Goal: Information Seeking & Learning: Learn about a topic

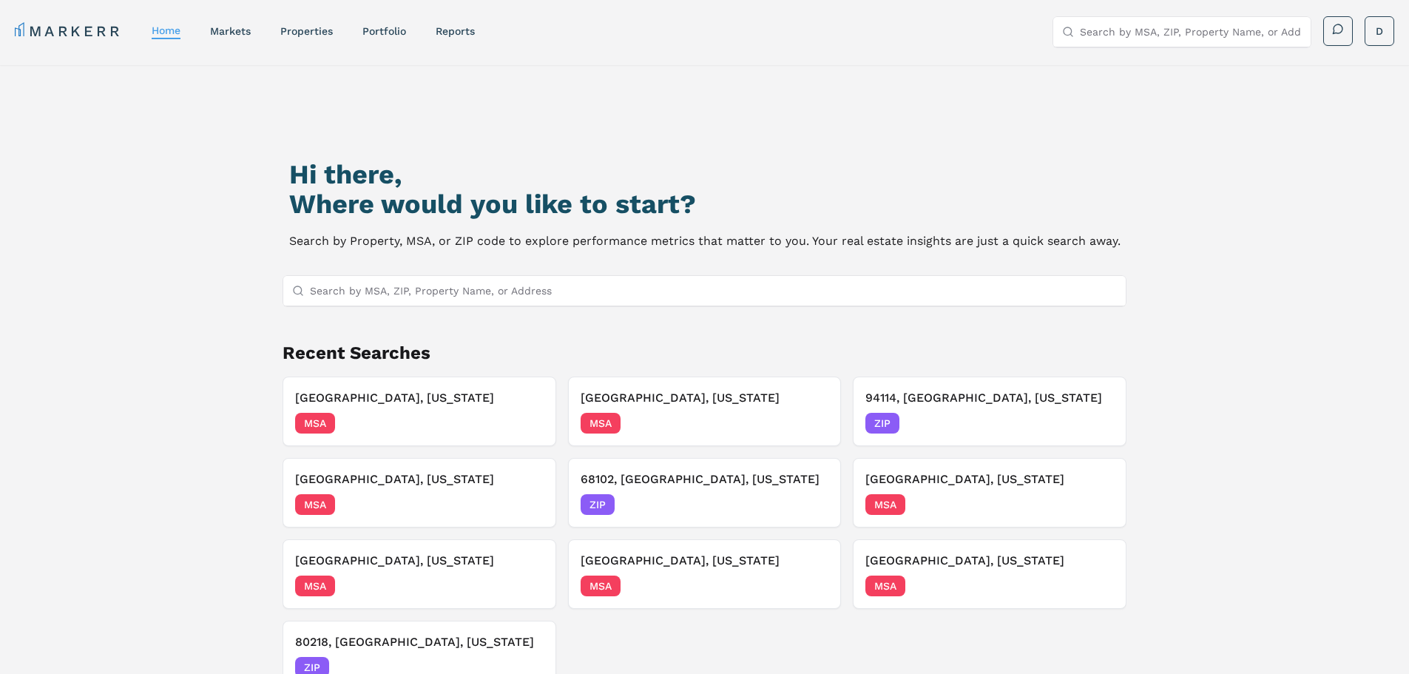
click at [795, 297] on input "Search by MSA, ZIP, Property Name, or Address" at bounding box center [714, 291] width 808 height 30
click at [729, 409] on div "Napa, California MSA 09/05/2025" at bounding box center [705, 411] width 249 height 44
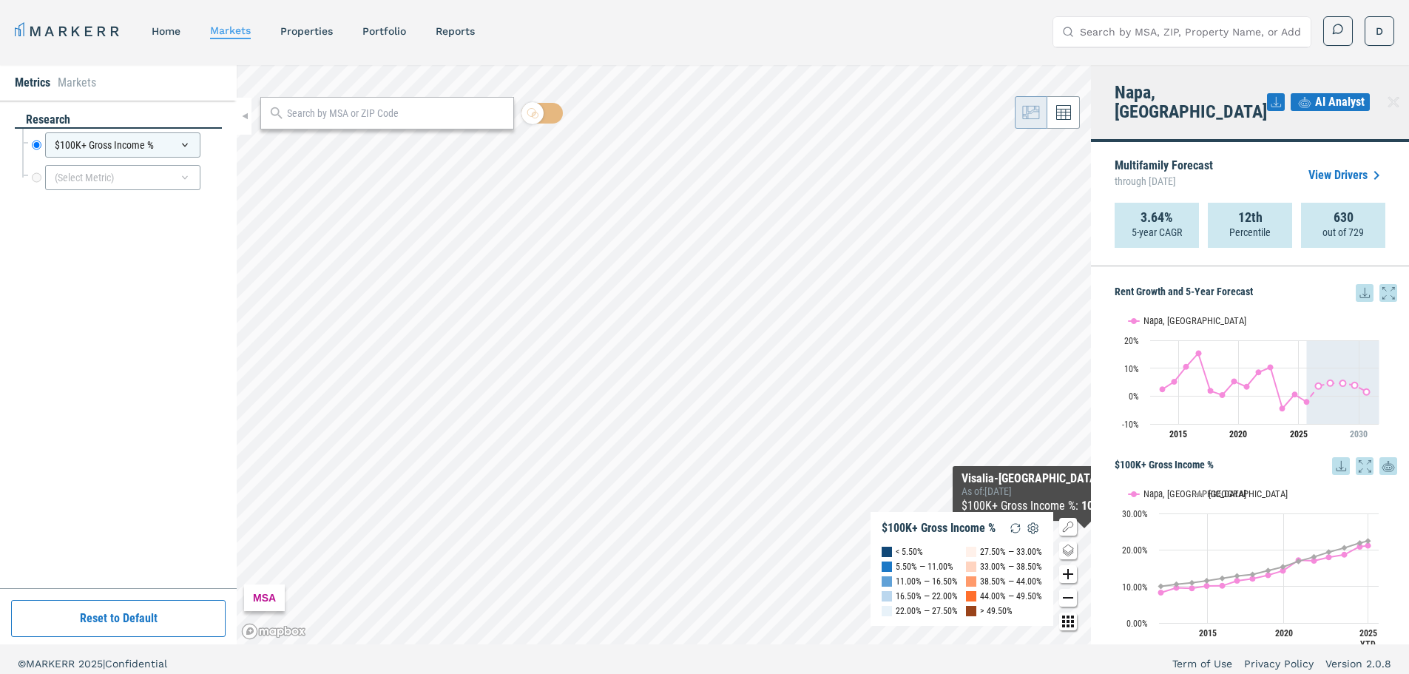
click at [1380, 284] on icon at bounding box center [1389, 293] width 18 height 18
click at [1356, 284] on icon at bounding box center [1365, 293] width 18 height 18
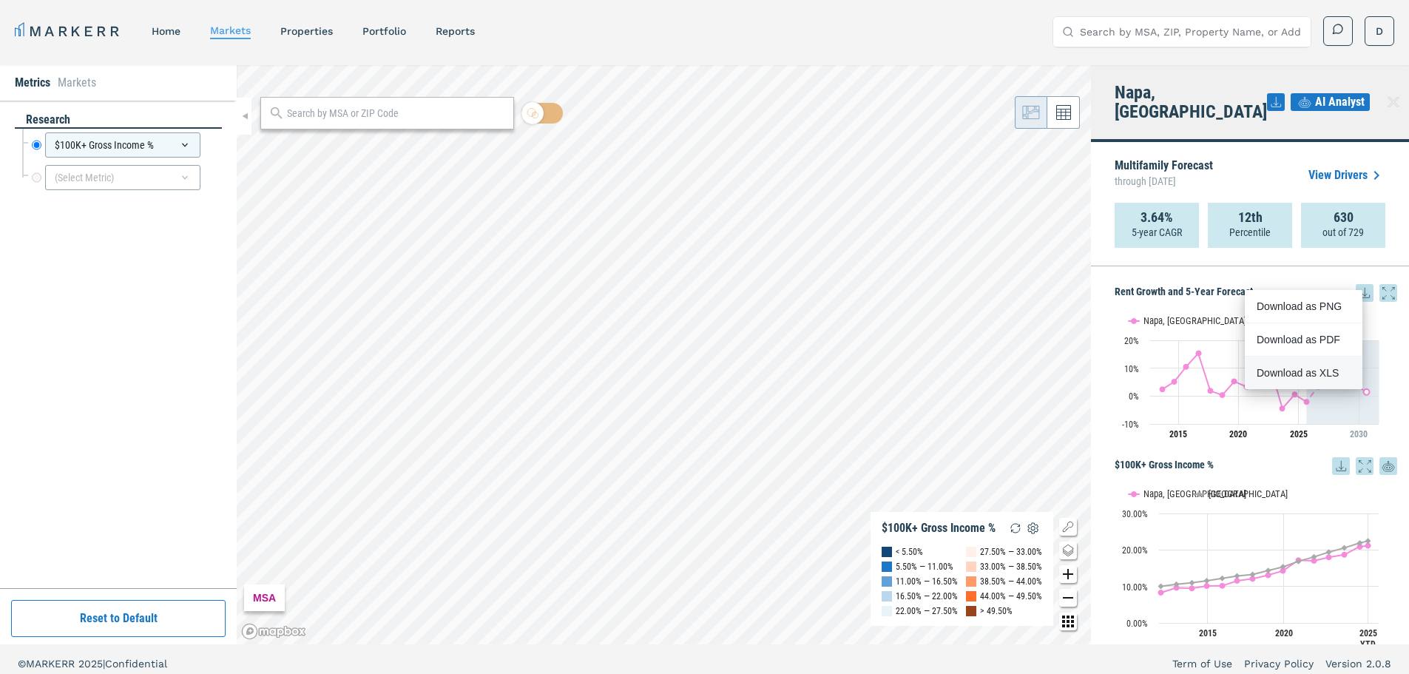
drag, startPoint x: 1301, startPoint y: 375, endPoint x: 1263, endPoint y: 422, distance: 60.0
click at [1301, 375] on div "Download as XLS" at bounding box center [1299, 372] width 85 height 15
click at [1173, 35] on input "Search by MSA, ZIP, Property Name, or Address" at bounding box center [1191, 32] width 222 height 30
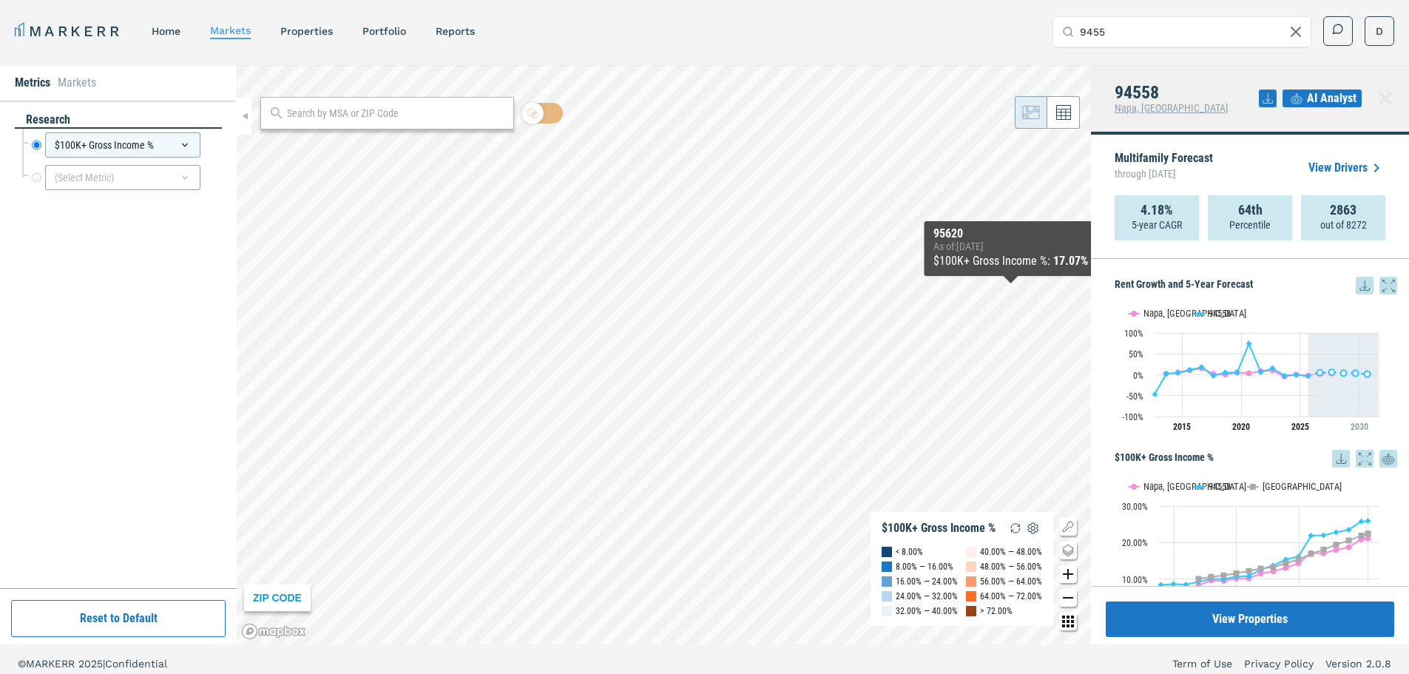
type input "9455"
click at [1360, 288] on icon at bounding box center [1365, 285] width 10 height 10
click at [1322, 379] on div "Download as XLS" at bounding box center [1299, 381] width 85 height 15
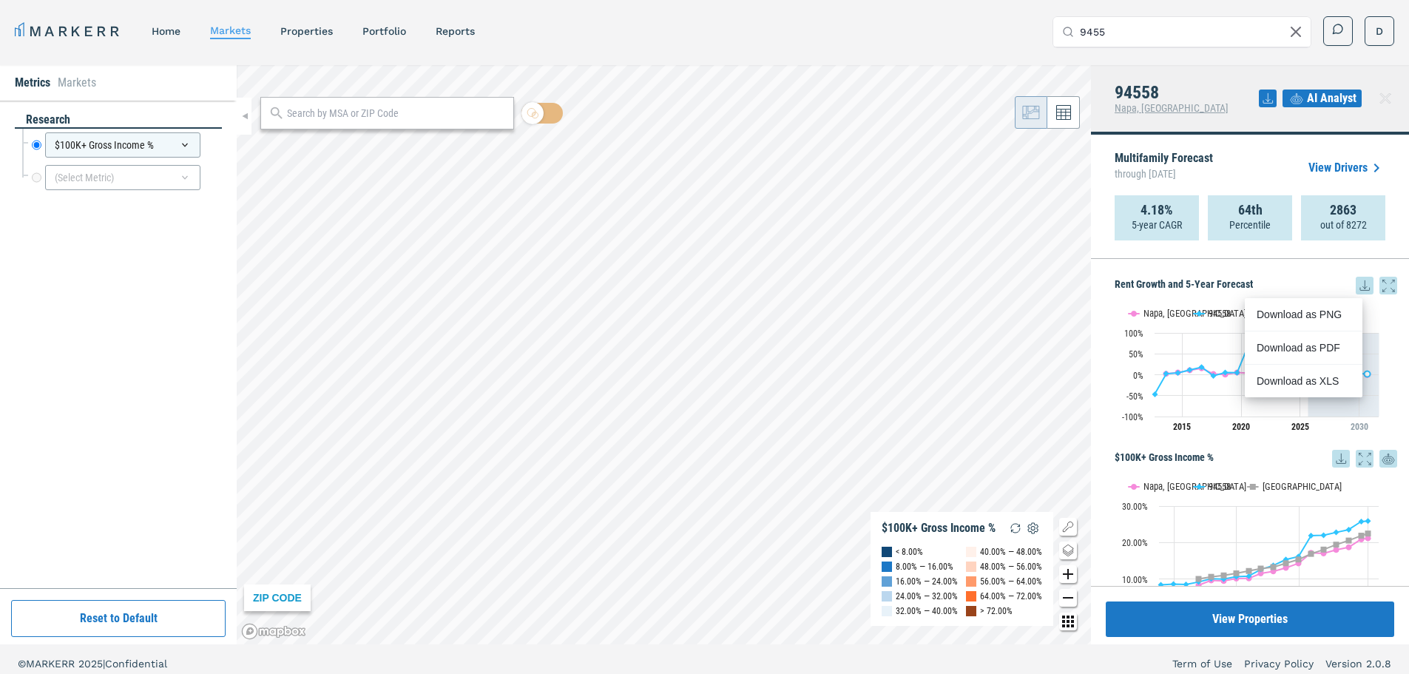
click at [1383, 104] on icon at bounding box center [1386, 99] width 18 height 18
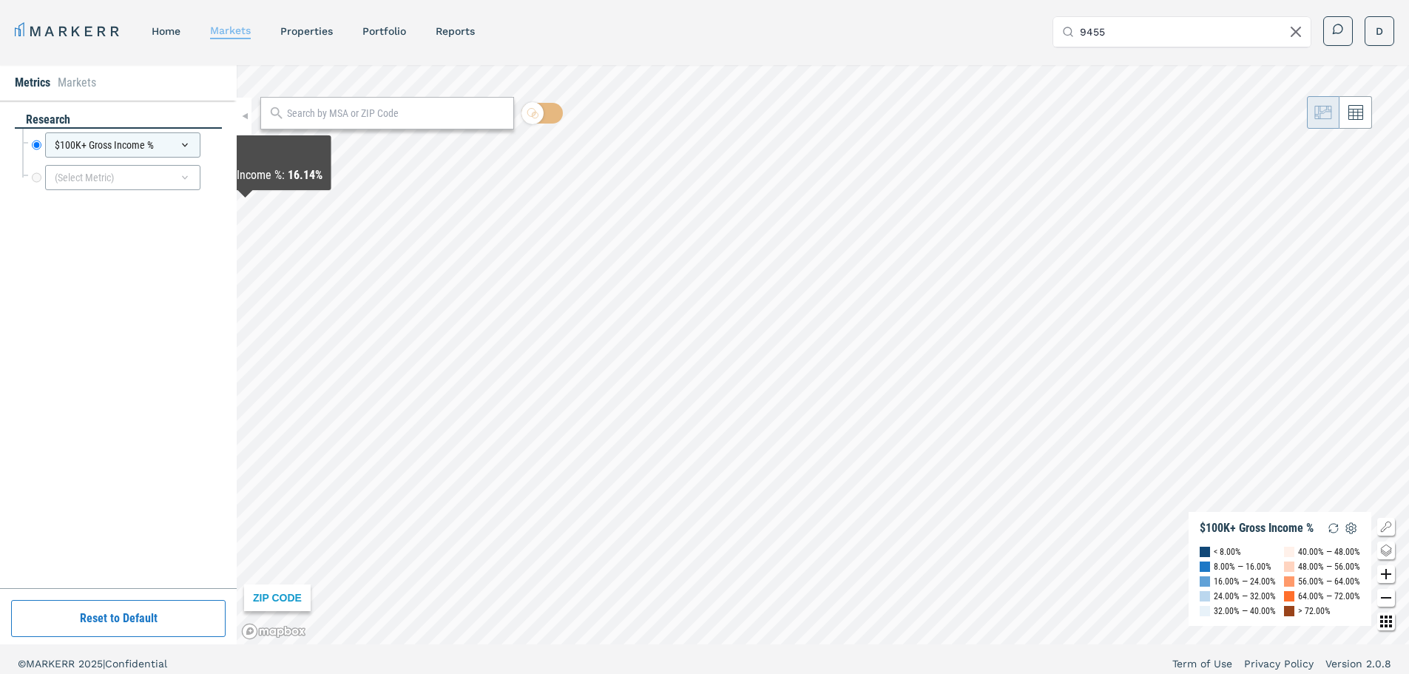
click at [233, 28] on link "markets" at bounding box center [230, 30] width 41 height 12
click at [355, 109] on input "text" at bounding box center [396, 114] width 219 height 16
click at [360, 110] on input "text" at bounding box center [396, 114] width 219 height 16
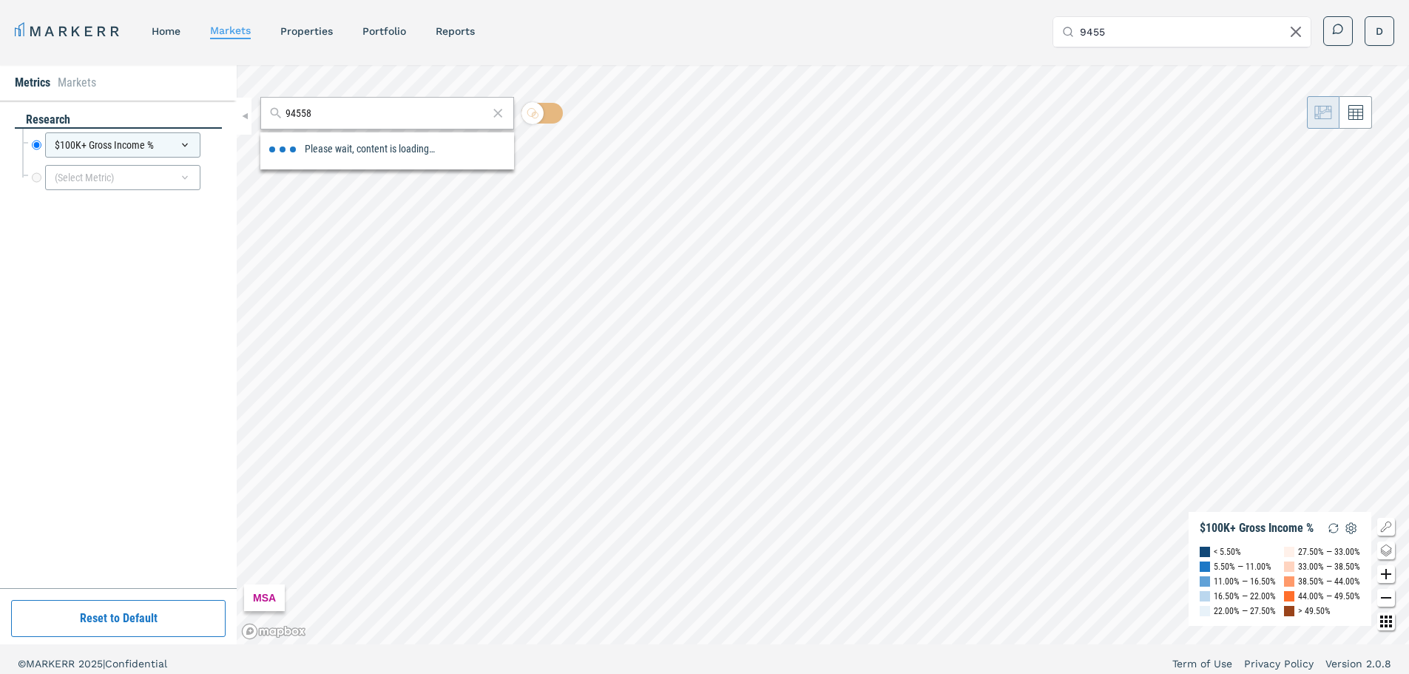
type input "94558"
click at [354, 150] on div "94558, Napa, California" at bounding box center [357, 146] width 173 height 16
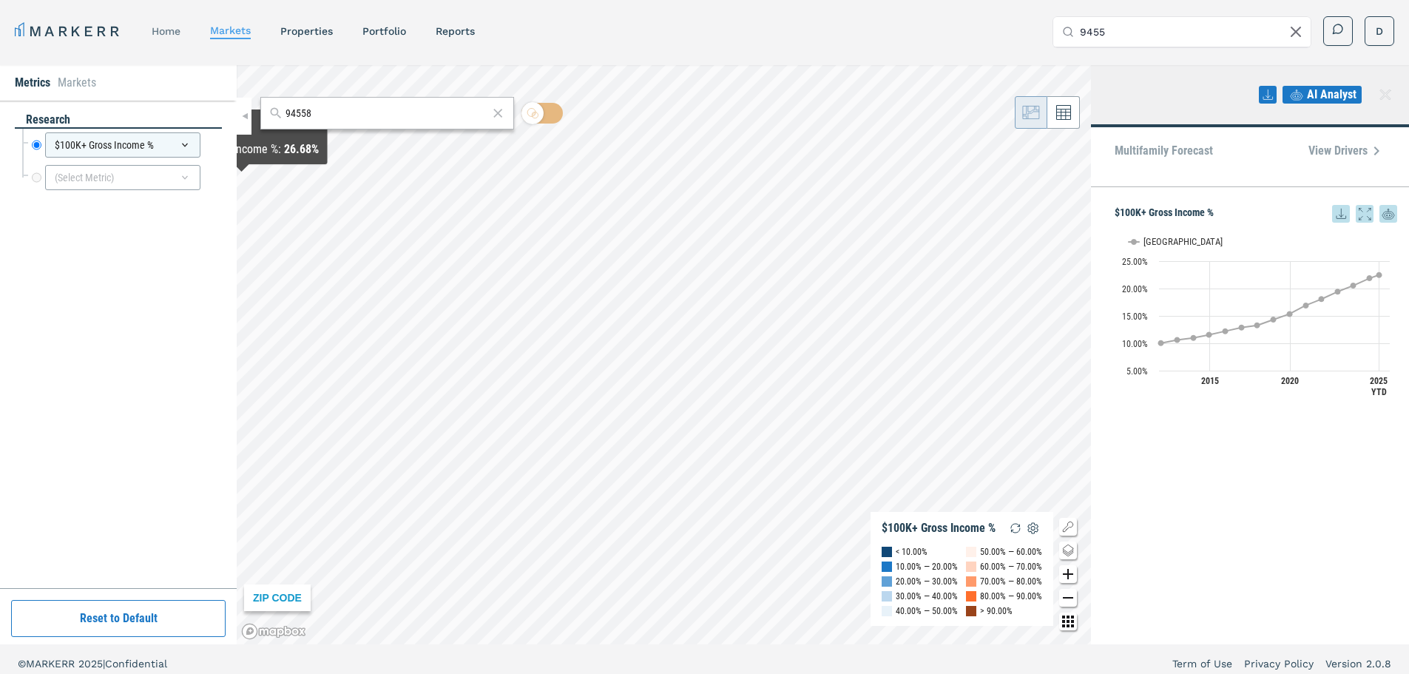
click at [170, 27] on link "home" at bounding box center [166, 31] width 29 height 12
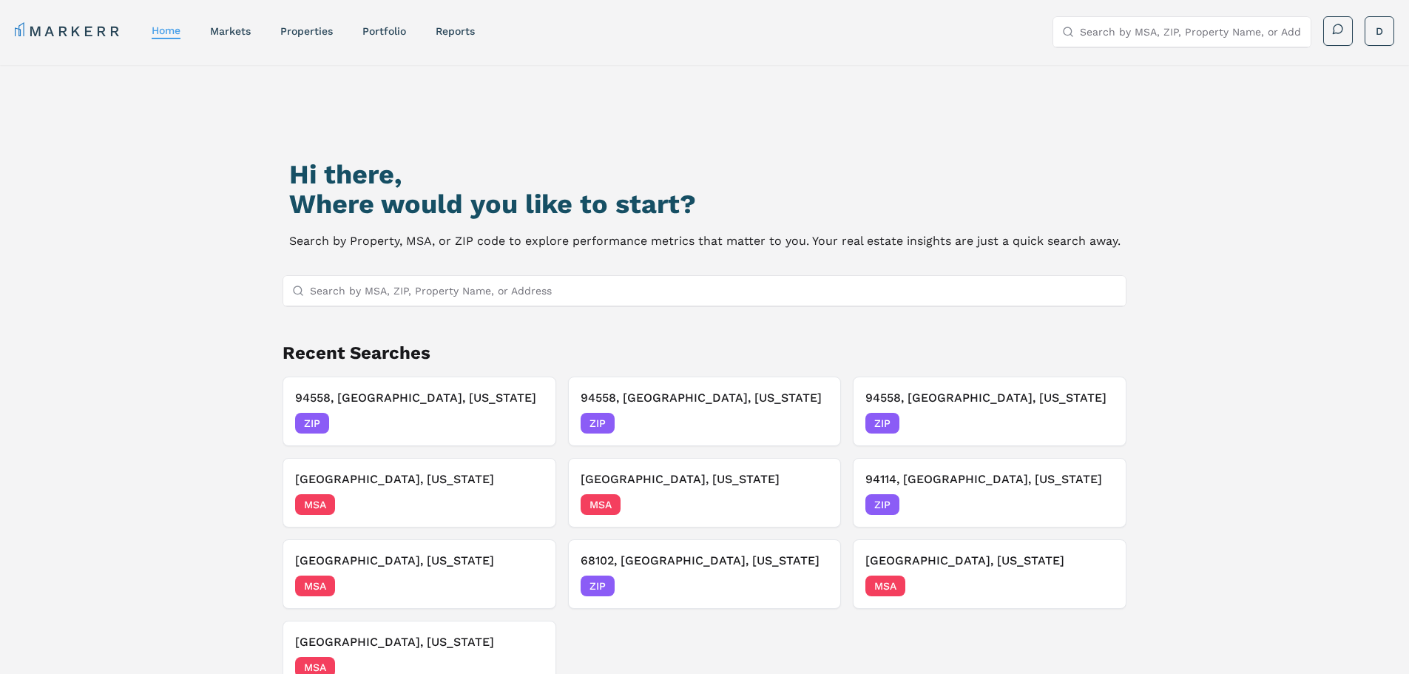
click at [388, 304] on input "Search by MSA, ZIP, Property Name, or Address" at bounding box center [714, 291] width 808 height 30
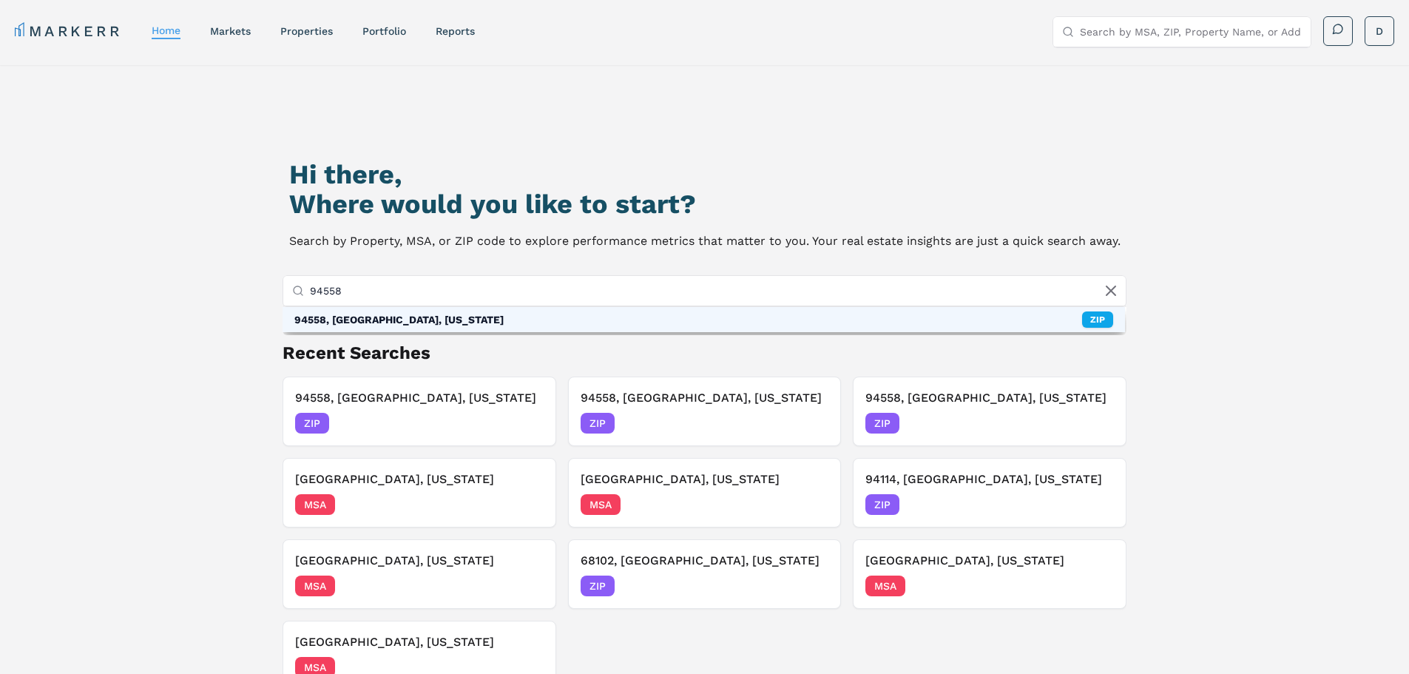
type input "94558"
click at [384, 330] on div "94558, Napa, California ZIP" at bounding box center [704, 319] width 843 height 25
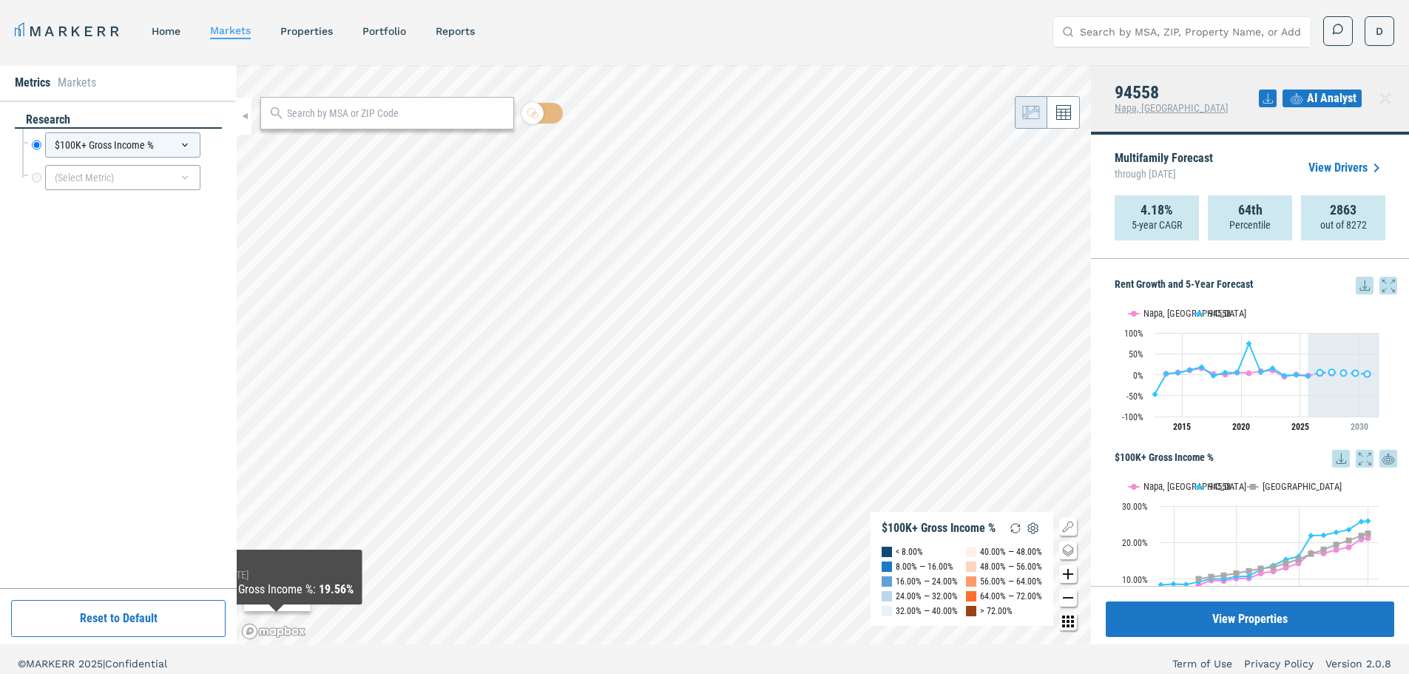
click at [1360, 284] on icon at bounding box center [1365, 285] width 10 height 10
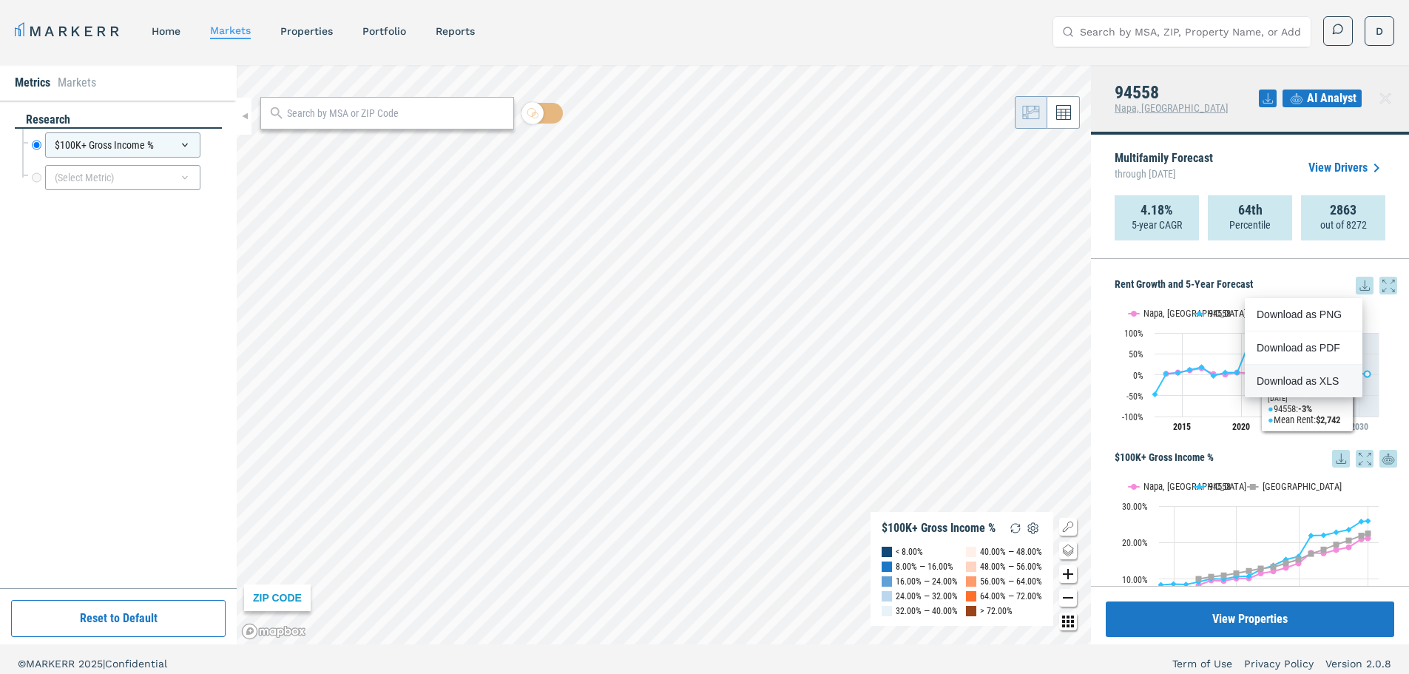
click at [1312, 381] on div "Download as XLS" at bounding box center [1299, 381] width 85 height 15
